Goal: Information Seeking & Learning: Learn about a topic

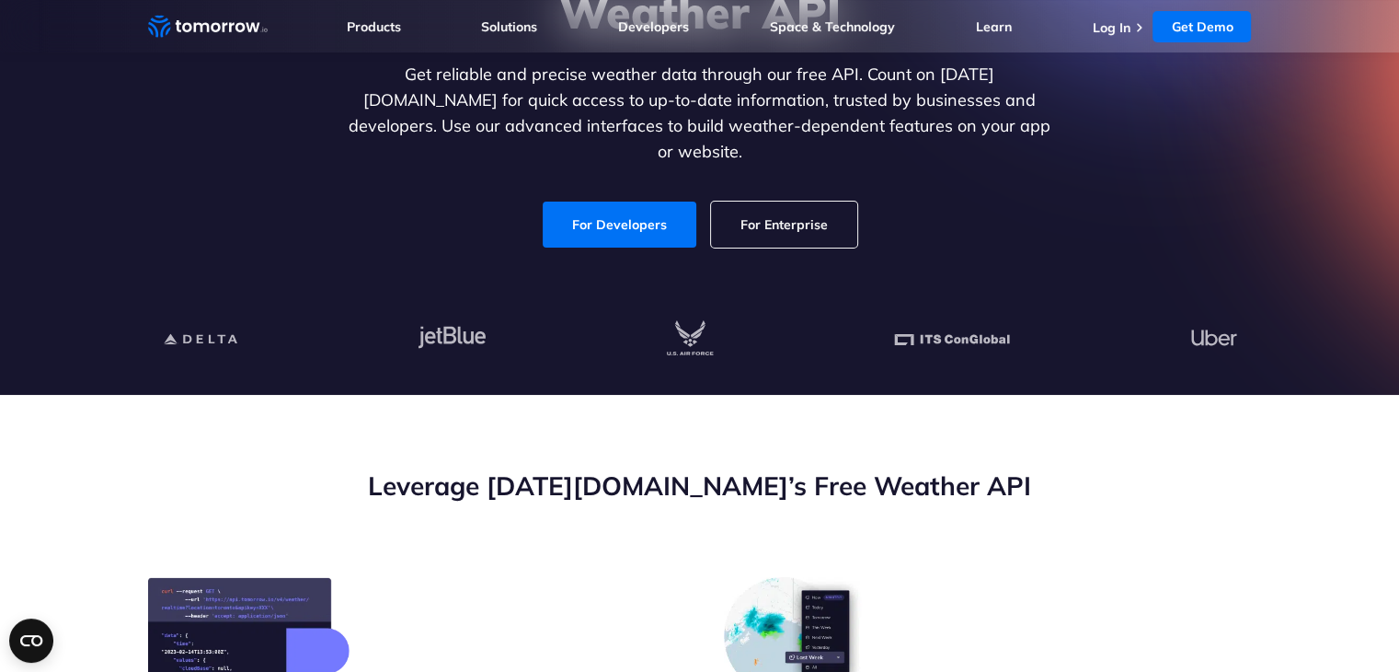
scroll to position [276, 0]
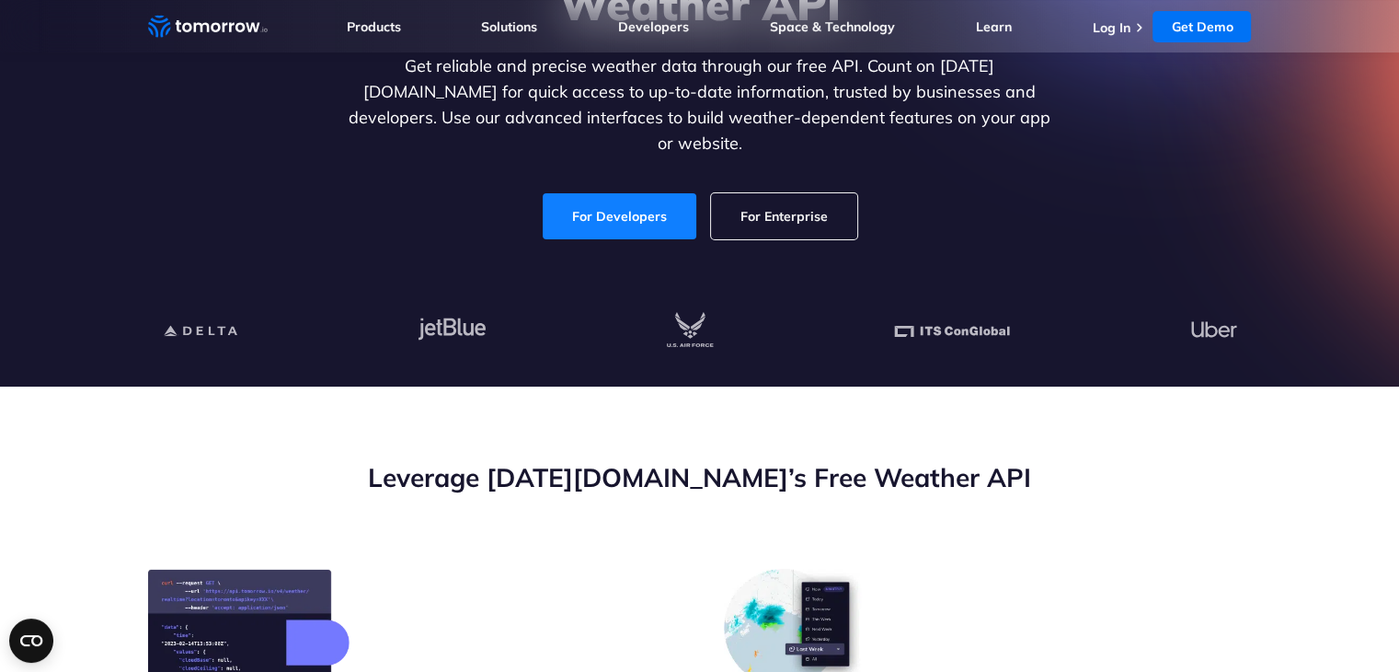
click at [626, 200] on link "For Developers" at bounding box center [620, 216] width 154 height 46
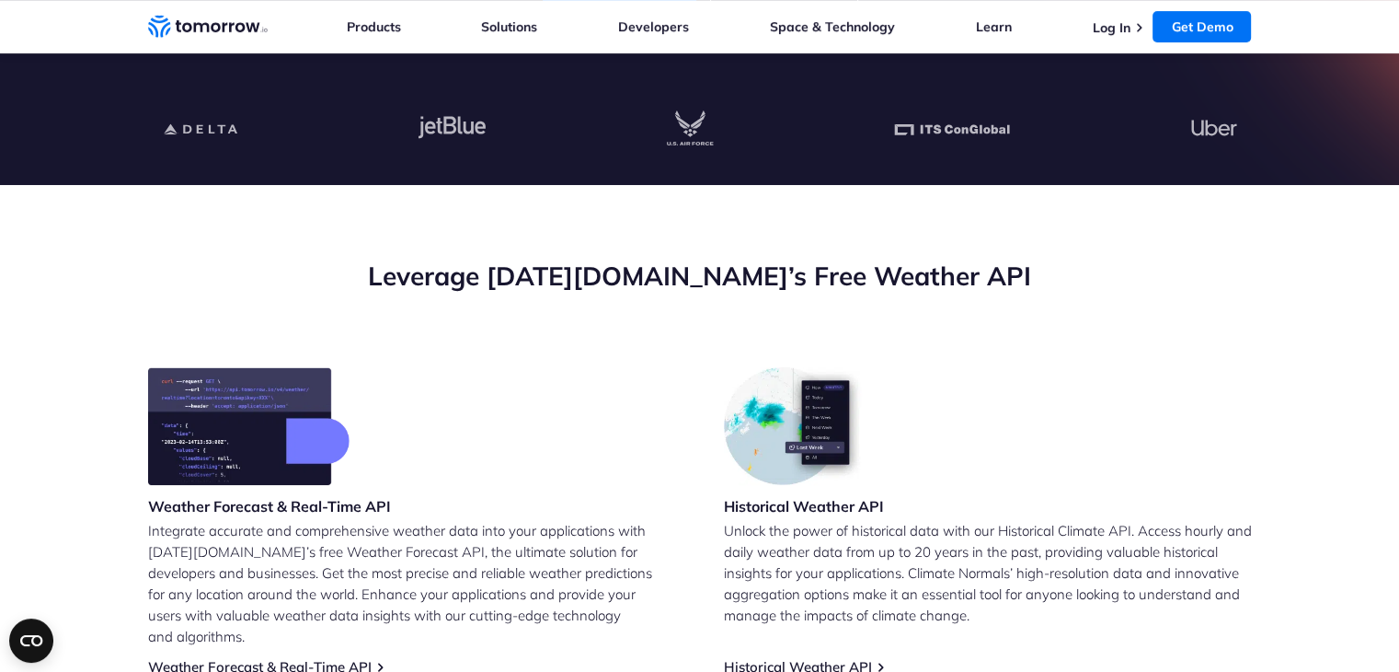
scroll to position [460, 0]
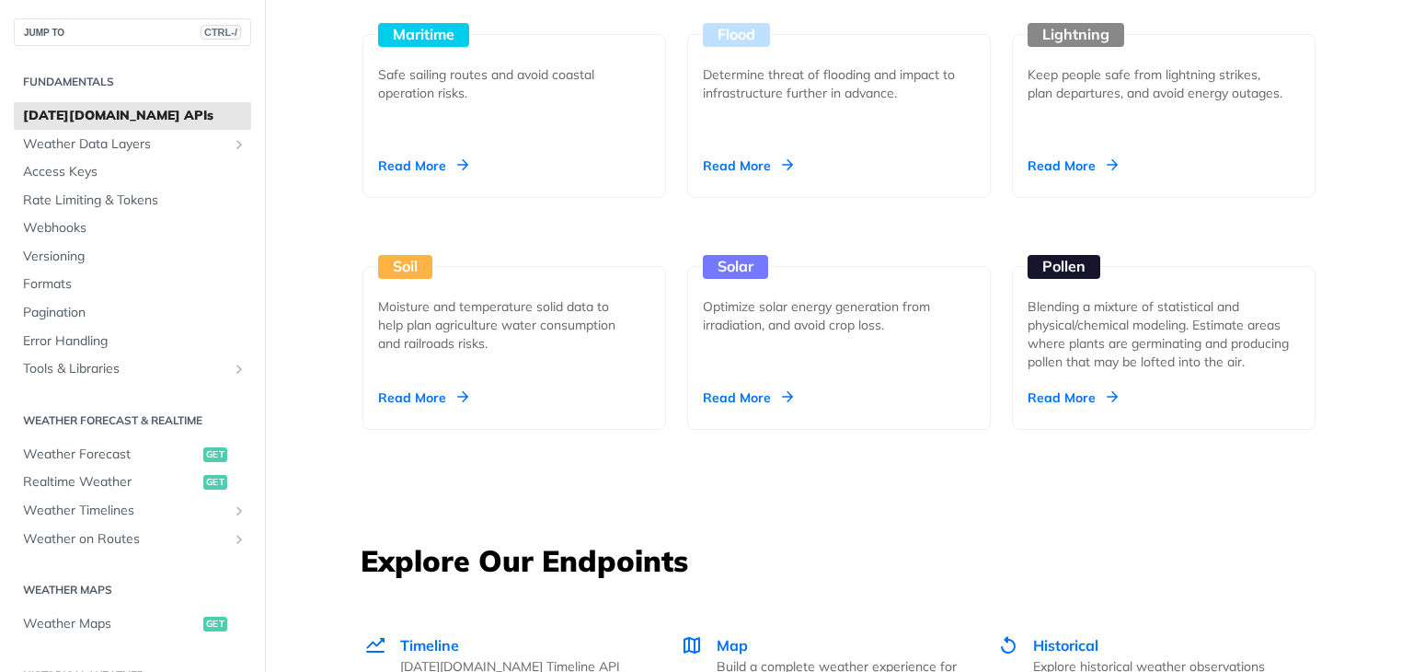
scroll to position [2024, 0]
click at [471, 391] on div "Soil Moisture and temperature solid data to help plan agriculture water consump…" at bounding box center [514, 347] width 304 height 164
click at [458, 390] on div "Read More" at bounding box center [423, 396] width 90 height 18
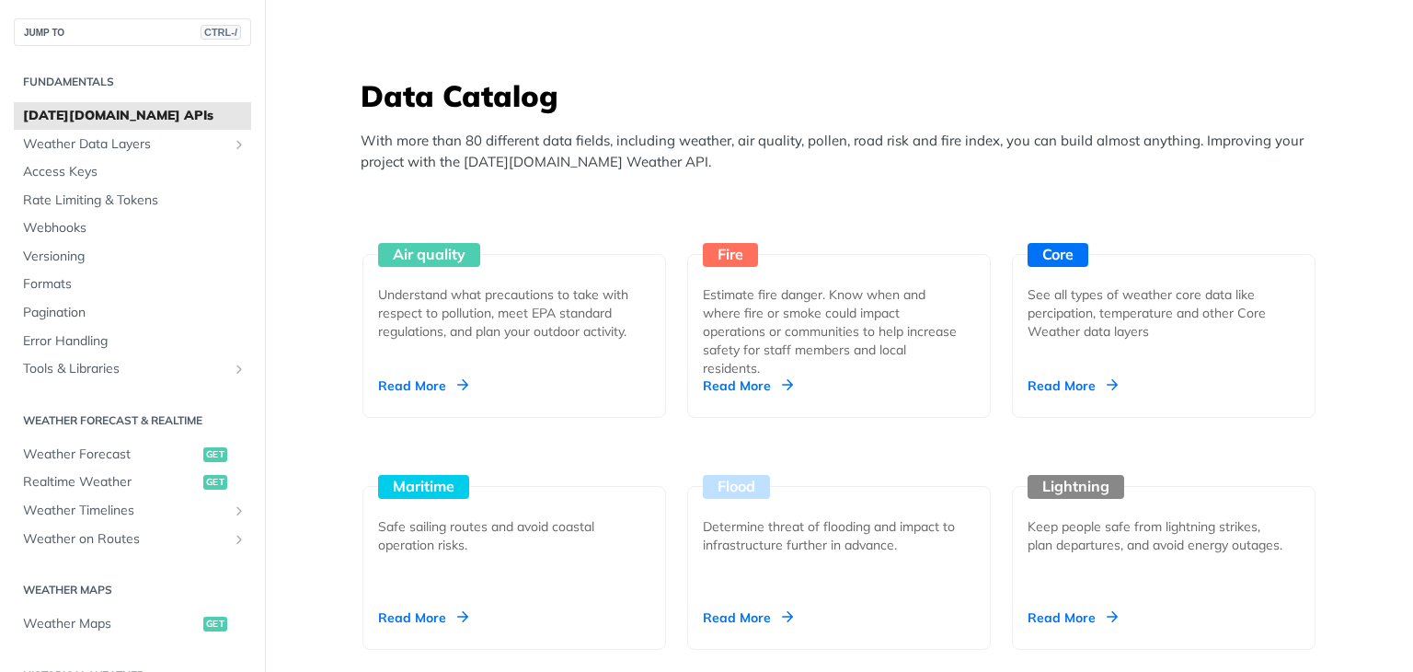
scroll to position [1564, 0]
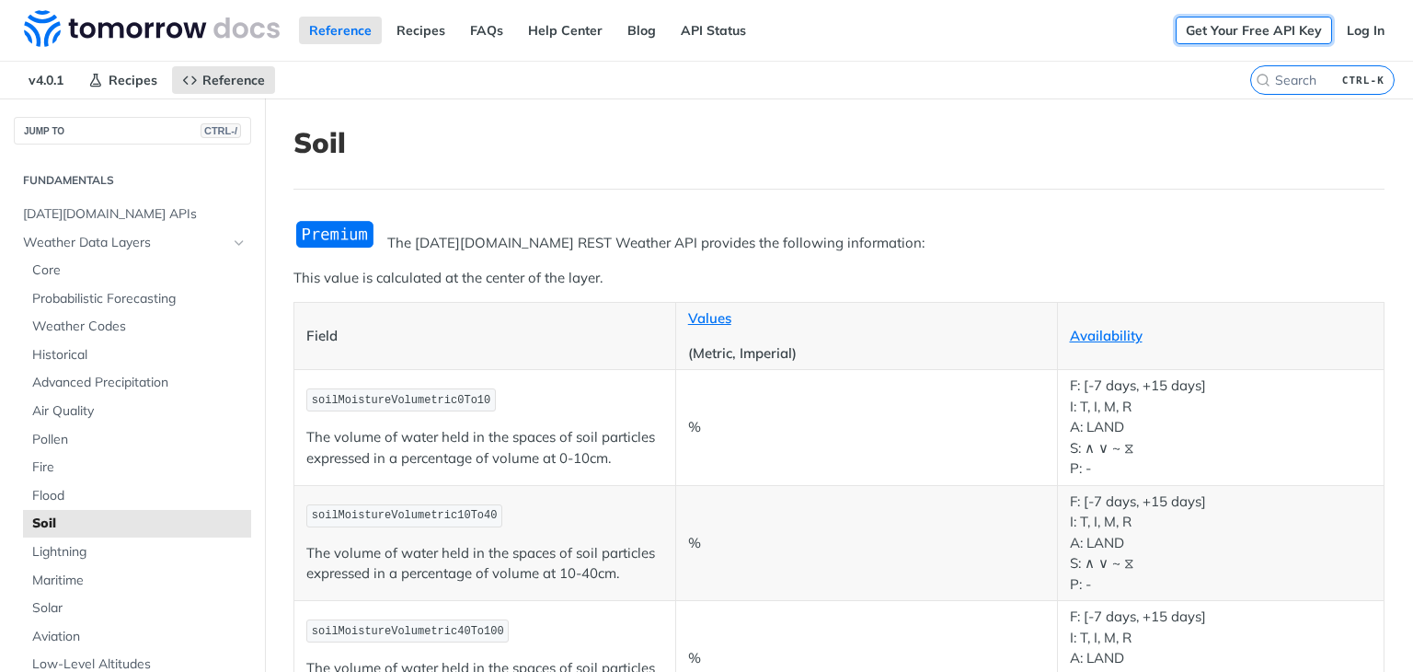
click at [1208, 34] on link "Get Your Free API Key" at bounding box center [1254, 31] width 156 height 28
